Goal: Check status

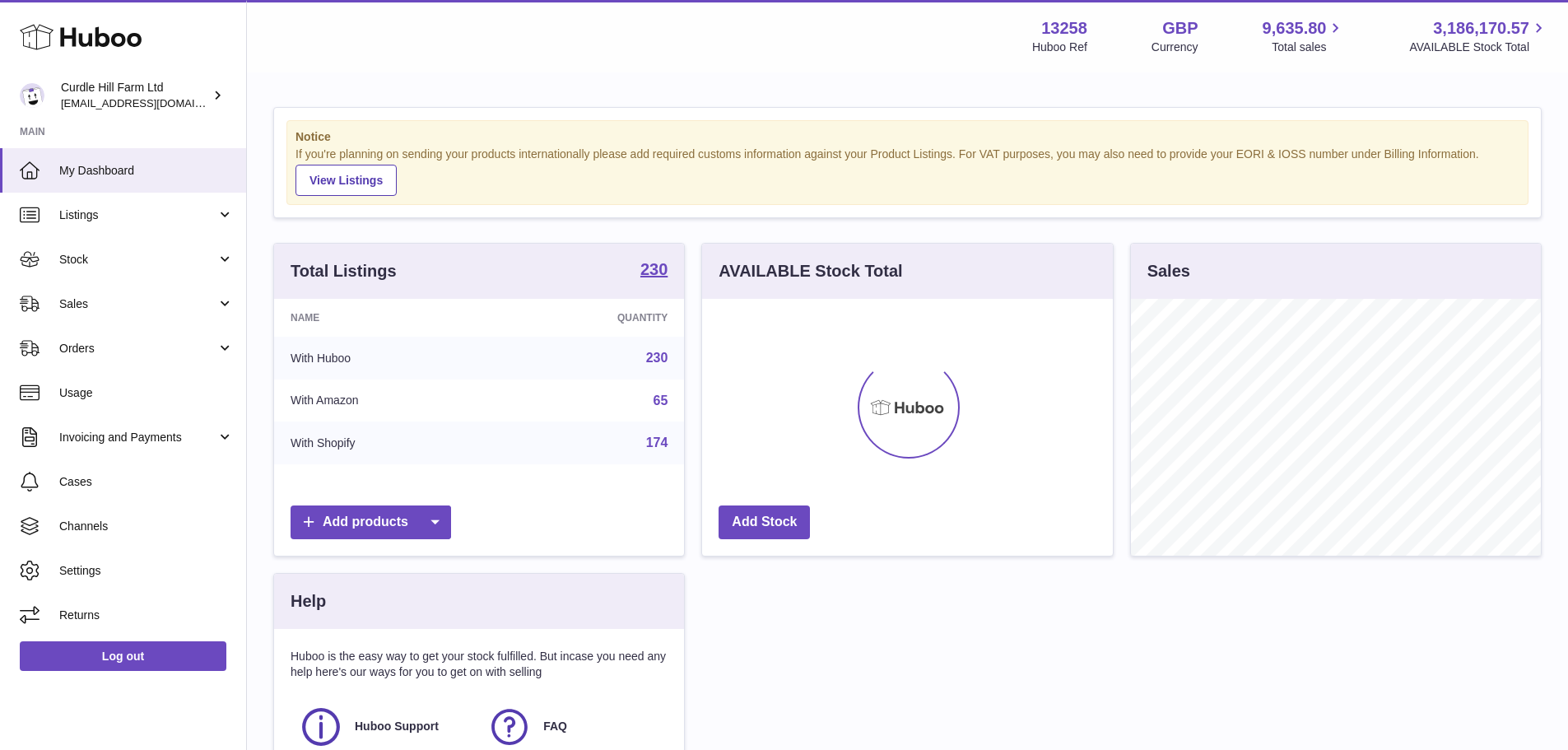
scroll to position [257, 411]
click at [93, 305] on span "Sales" at bounding box center [138, 304] width 157 height 15
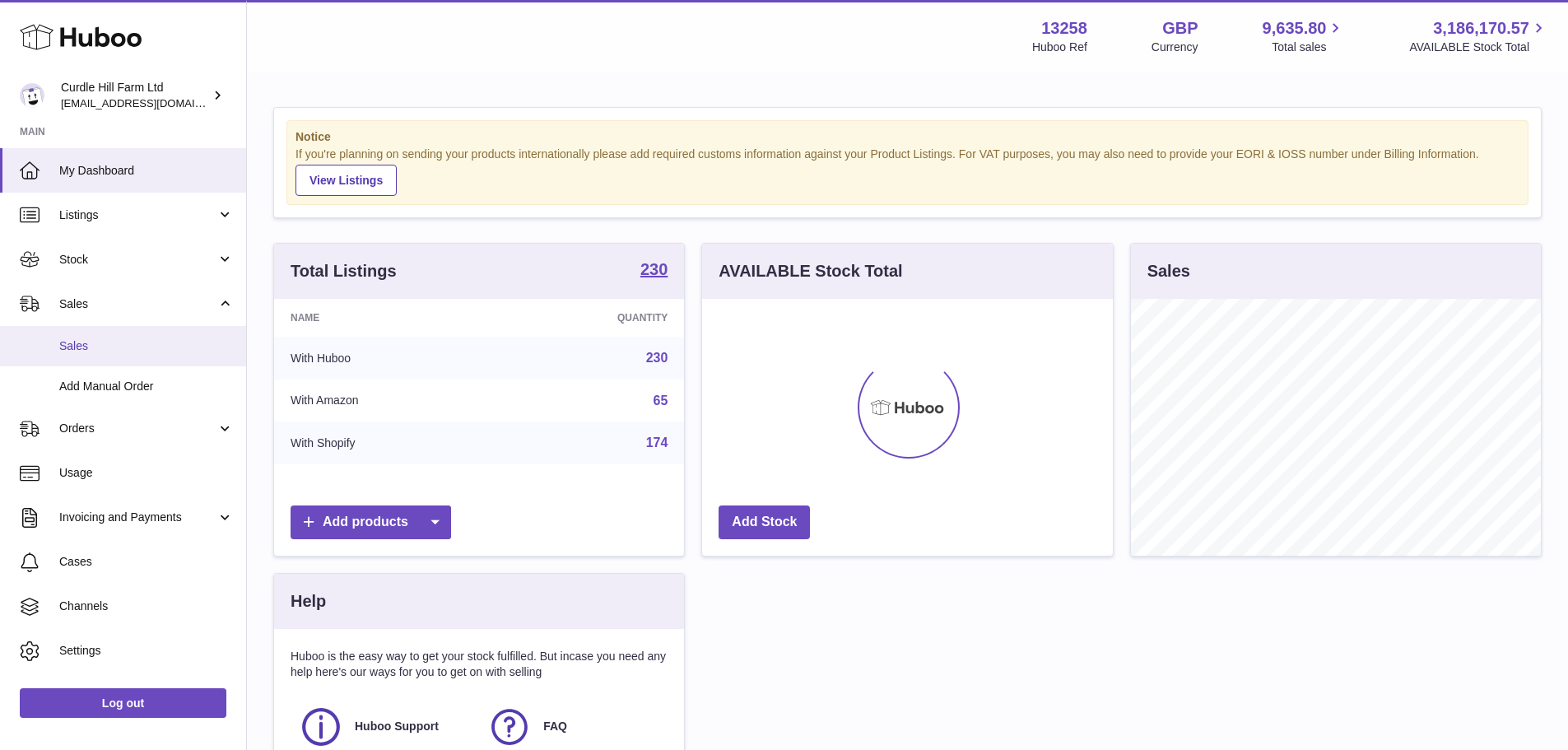
click at [100, 333] on link "Sales" at bounding box center [123, 346] width 246 height 41
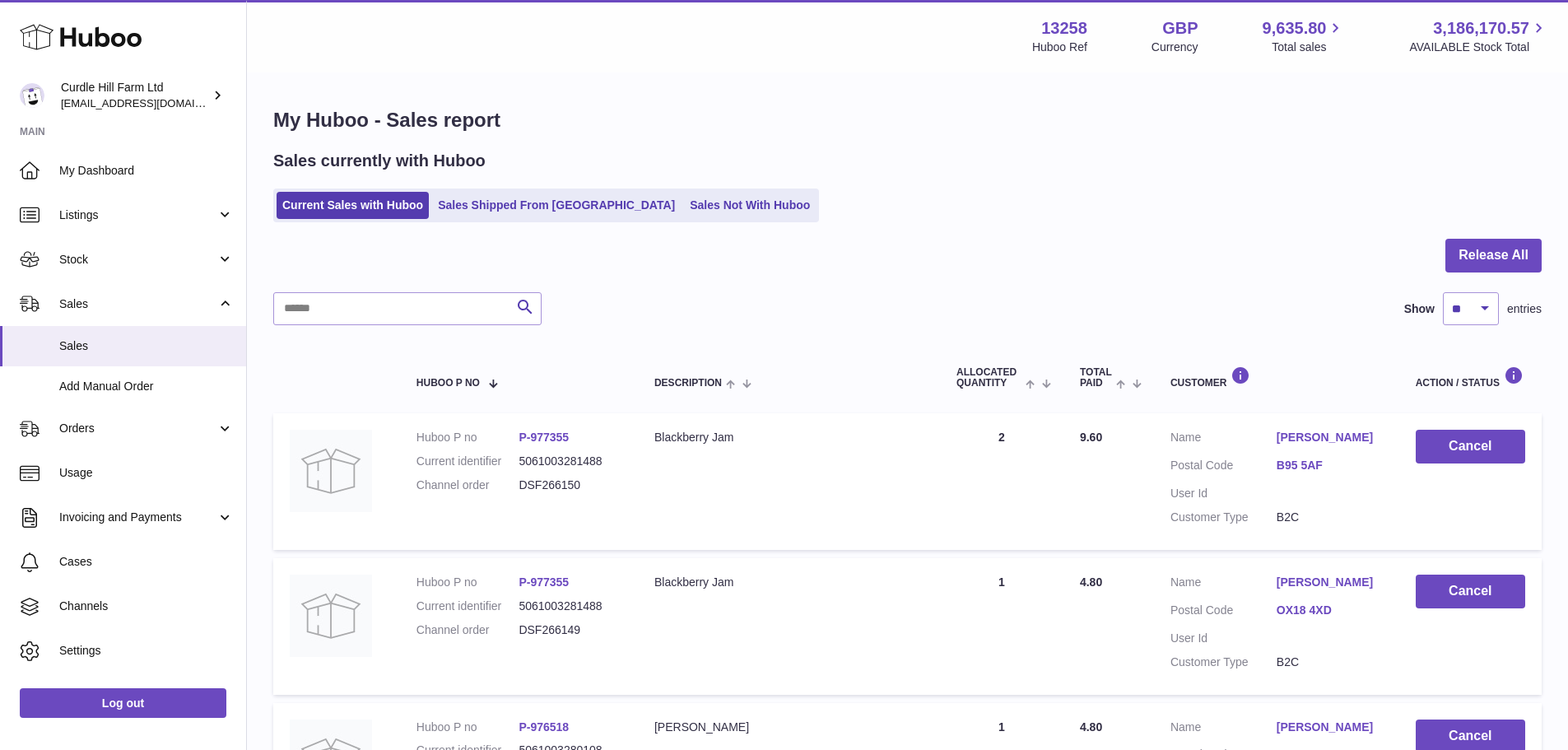
click at [470, 183] on div "Sales currently with Huboo Current Sales with Huboo Sales Shipped From Huboo Sa…" at bounding box center [907, 186] width 1269 height 72
click at [488, 220] on ul "Current Sales with Huboo Sales Shipped From Huboo Sales Not With Huboo" at bounding box center [546, 205] width 546 height 33
click at [488, 201] on link "Sales Shipped From Huboo" at bounding box center [556, 205] width 249 height 27
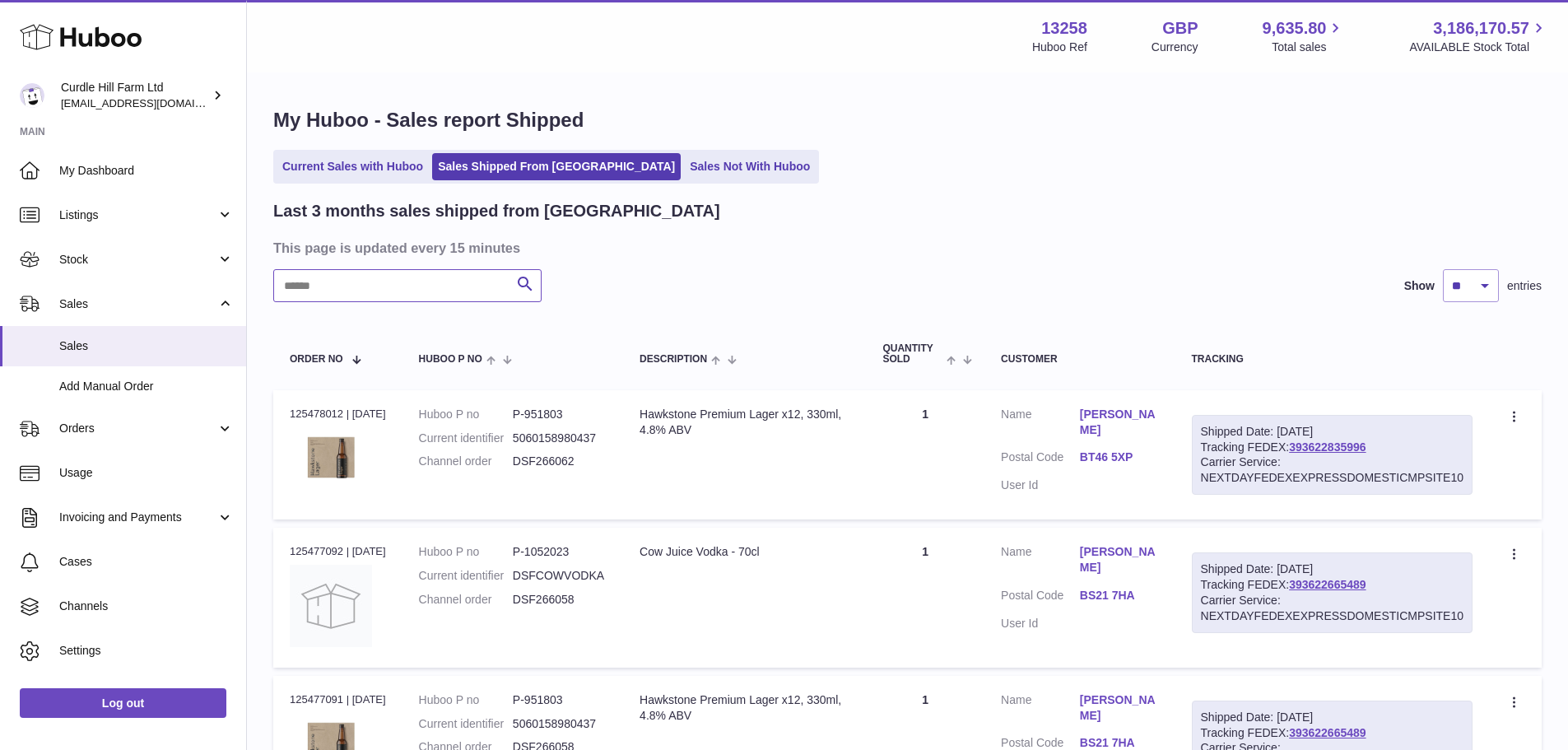
click at [449, 286] on input "text" at bounding box center [407, 286] width 268 height 33
paste input "*********"
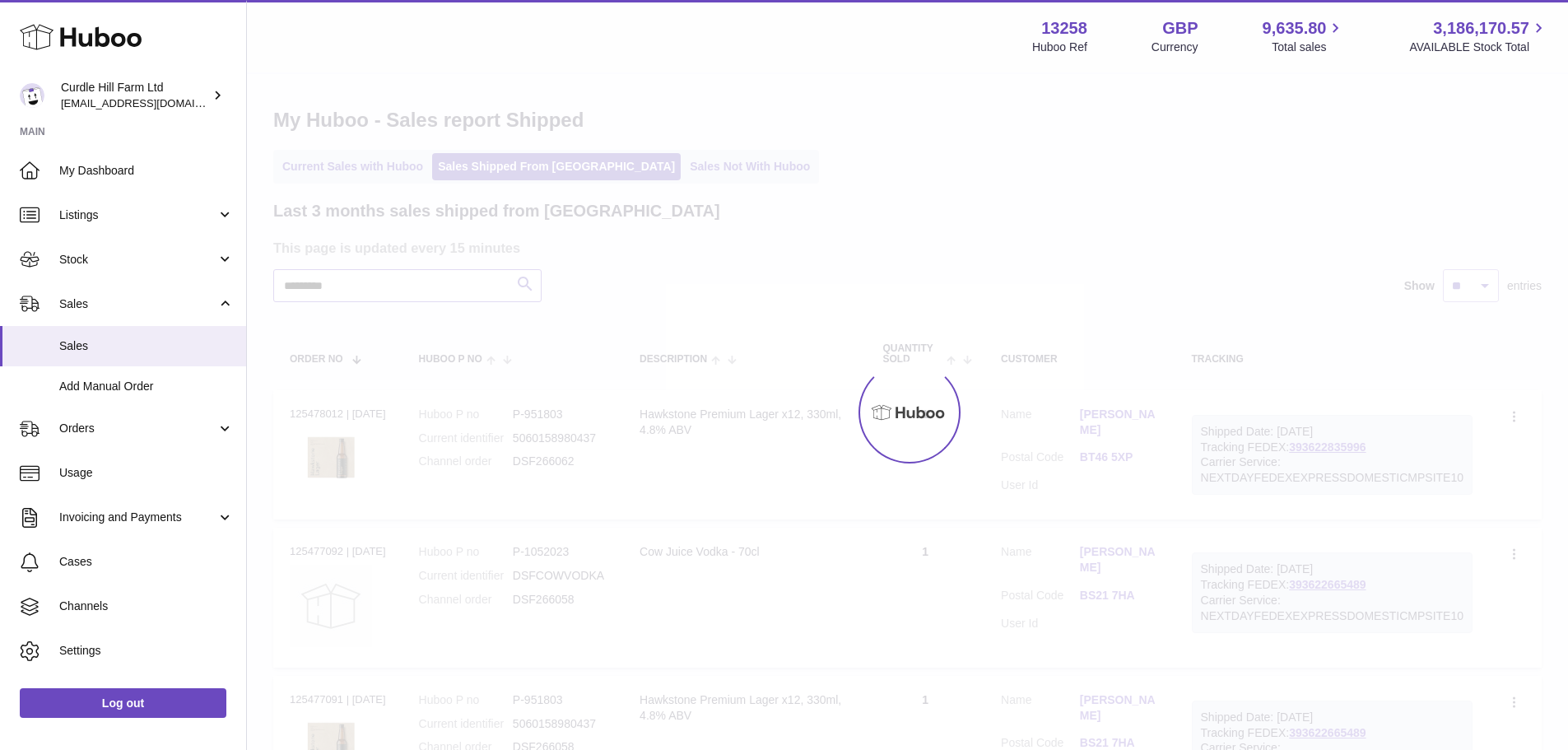
type input "*********"
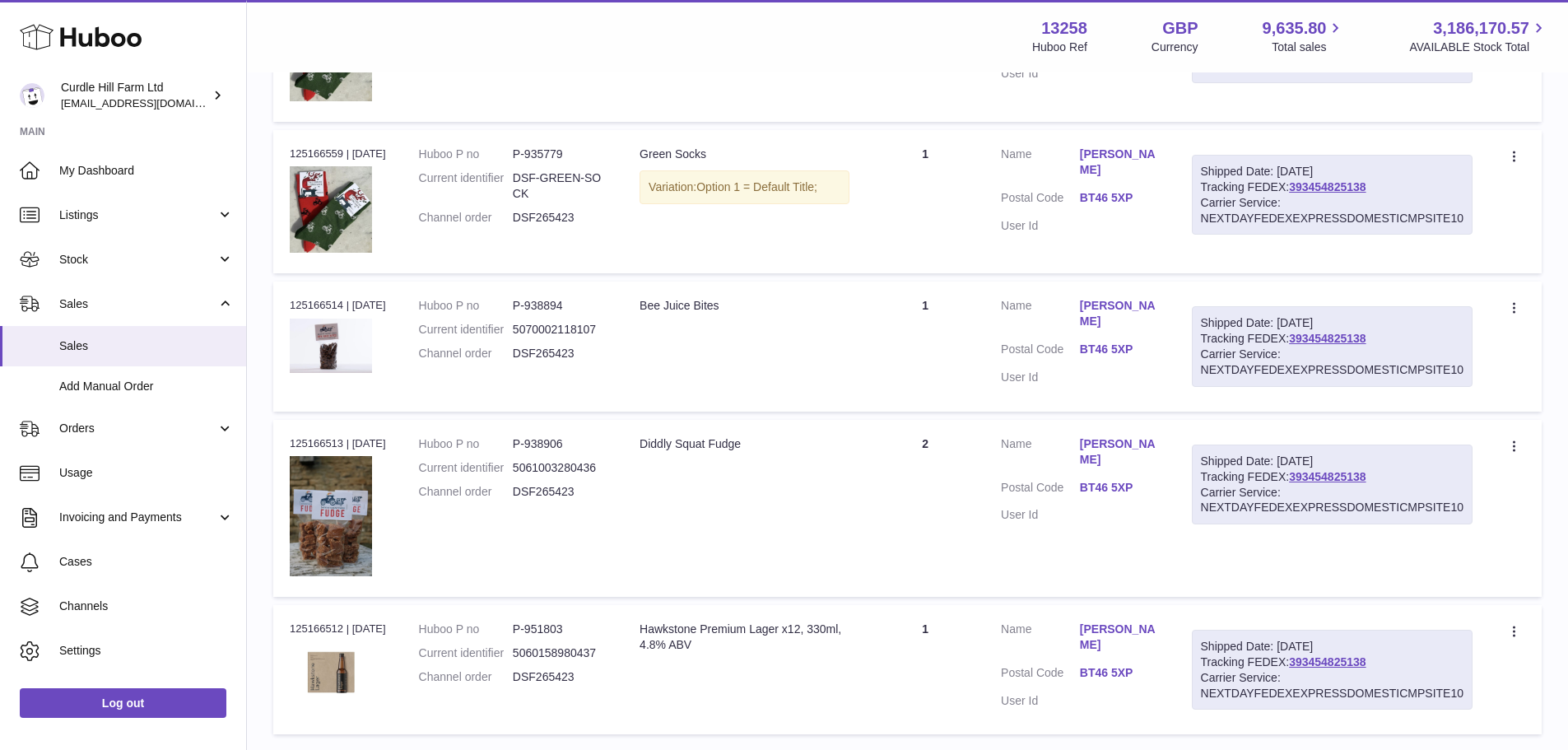
scroll to position [534, 0]
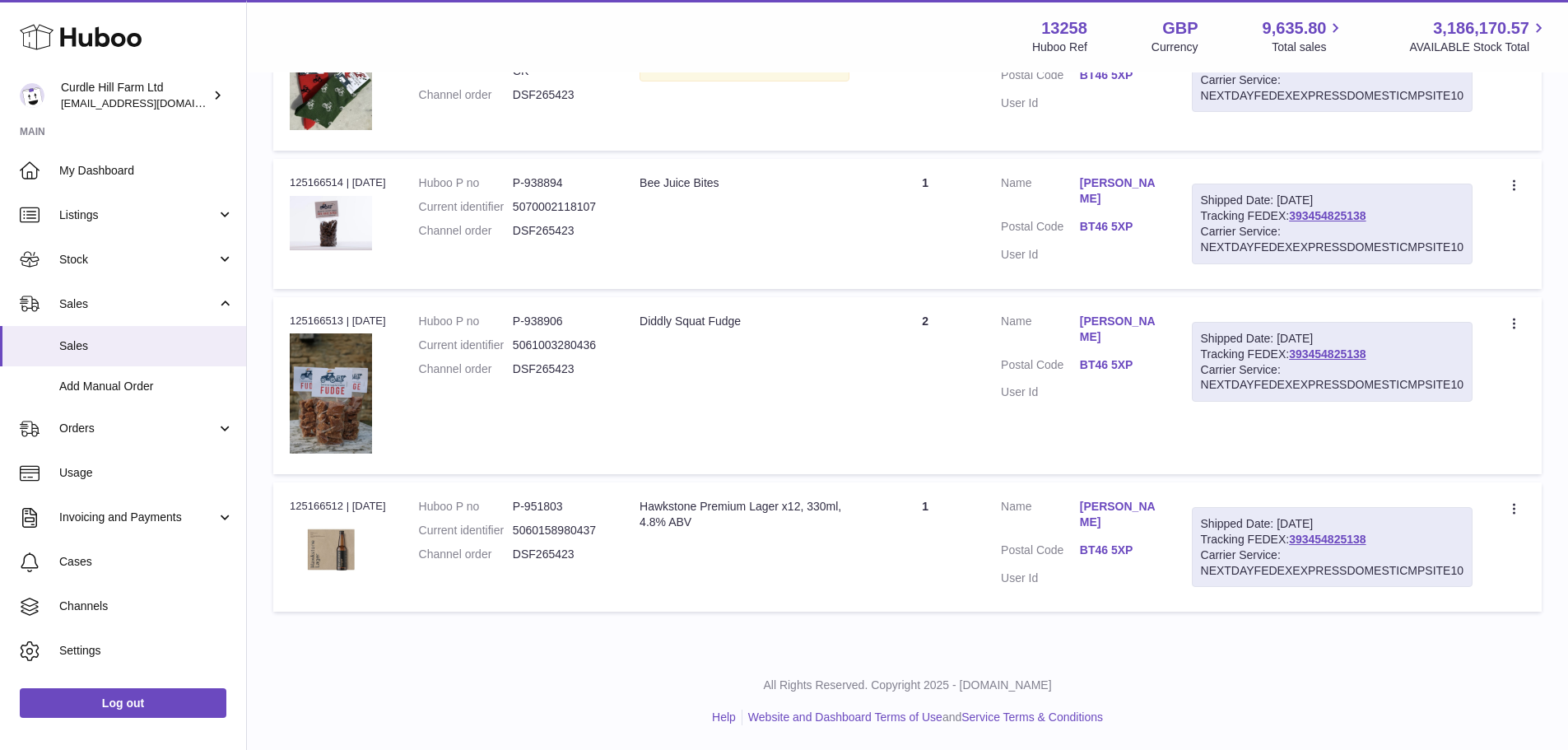
click at [310, 506] on div "Order no 125166512 | 22nd Sep" at bounding box center [338, 506] width 97 height 14
copy div "125166512"
